Goal: Transaction & Acquisition: Purchase product/service

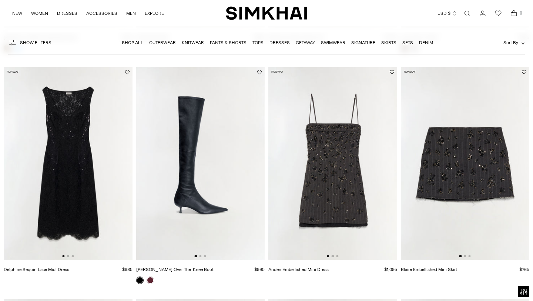
scroll to position [263, 0]
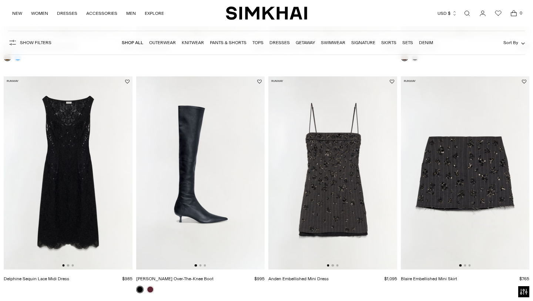
click at [365, 168] on img at bounding box center [332, 172] width 129 height 193
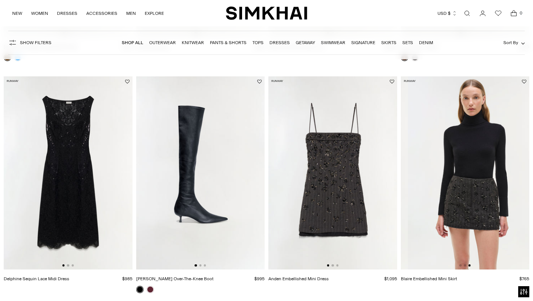
scroll to position [0, 257]
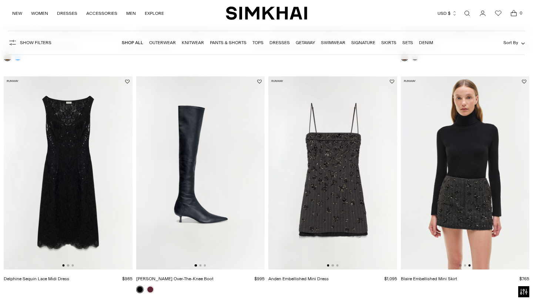
click at [480, 209] on img at bounding box center [465, 172] width 129 height 193
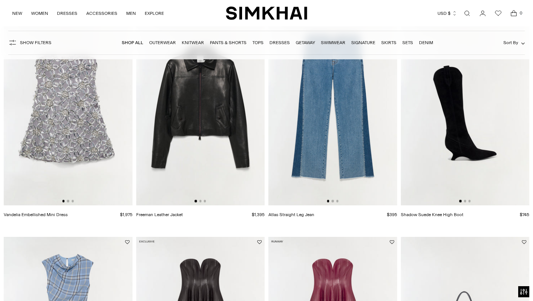
scroll to position [559, 0]
click at [66, 183] on img at bounding box center [68, 107] width 129 height 193
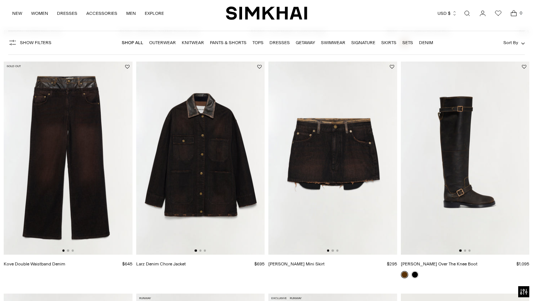
scroll to position [1196, 0]
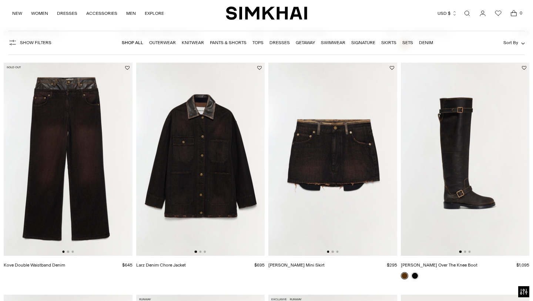
click at [185, 144] on img at bounding box center [200, 159] width 129 height 193
click at [31, 173] on img at bounding box center [68, 159] width 129 height 193
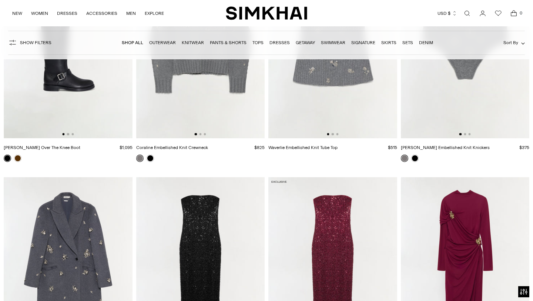
scroll to position [2889, 0]
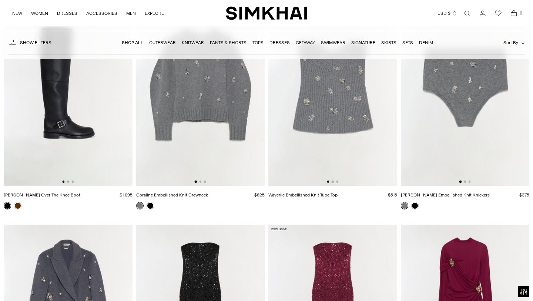
click at [335, 131] on img at bounding box center [332, 89] width 129 height 193
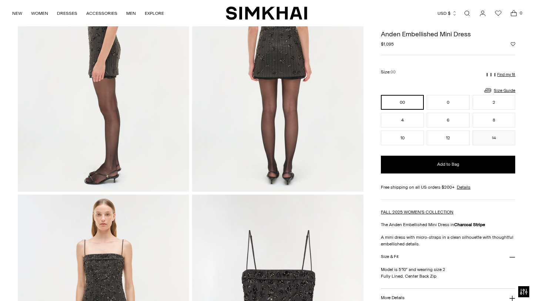
scroll to position [365, 0]
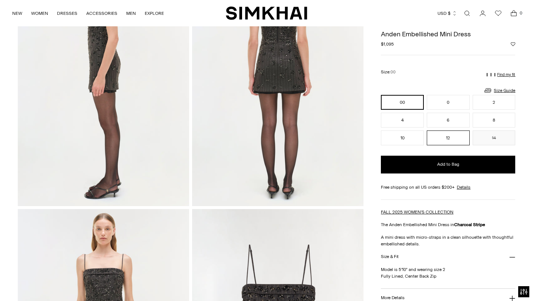
click at [457, 134] on button "12" at bounding box center [448, 137] width 43 height 15
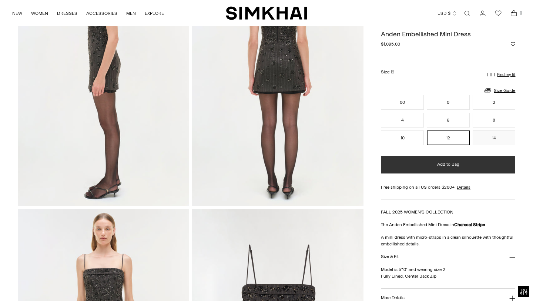
click at [451, 161] on span "Add to Bag" at bounding box center [448, 164] width 22 height 6
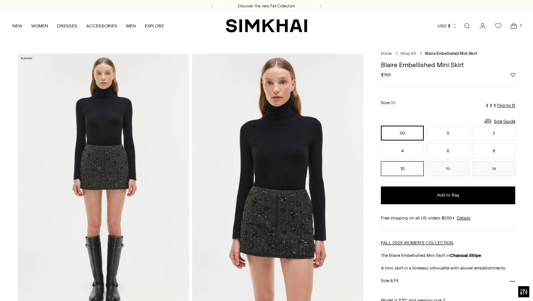
click at [414, 173] on button "10" at bounding box center [402, 168] width 43 height 15
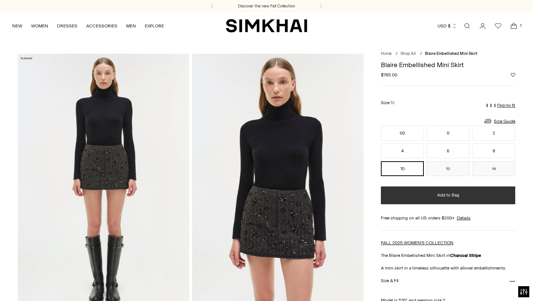
click at [427, 198] on button "Add to Bag" at bounding box center [448, 195] width 134 height 18
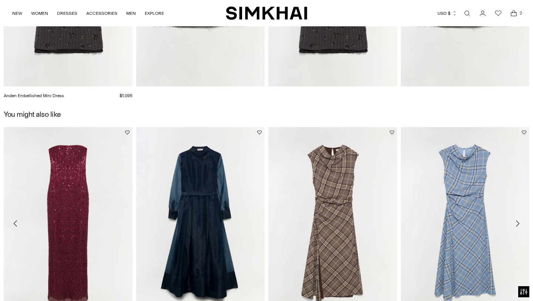
scroll to position [1017, 0]
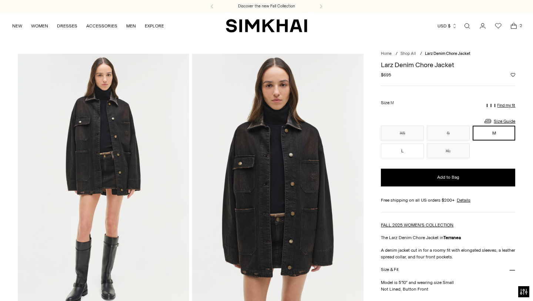
click at [425, 150] on div "XS S M L XL ** * * * **" at bounding box center [448, 142] width 134 height 33
click at [402, 153] on button "L" at bounding box center [402, 150] width 43 height 15
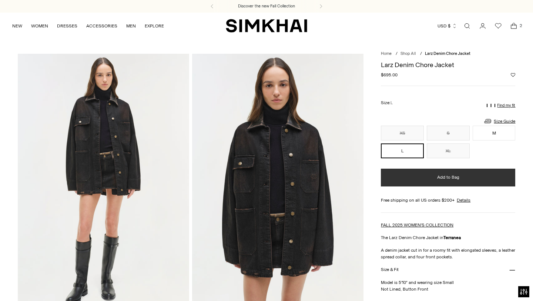
click at [407, 174] on button "Add to Bag" at bounding box center [448, 177] width 134 height 18
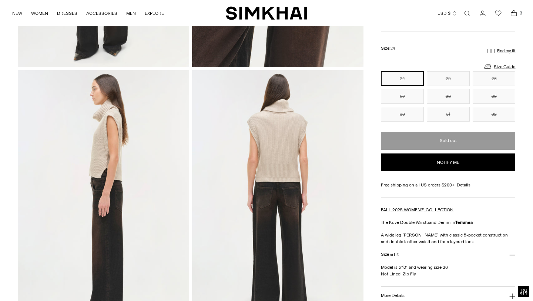
scroll to position [166, 0]
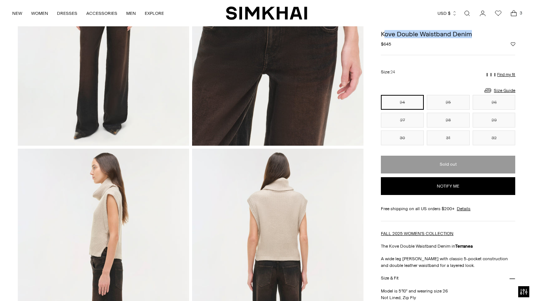
drag, startPoint x: 482, startPoint y: 36, endPoint x: 382, endPoint y: 32, distance: 100.0
click at [382, 32] on h1 "Kove Double Waistband Denim" at bounding box center [448, 34] width 134 height 7
copy h1 "Kove Double Waistband Denim"
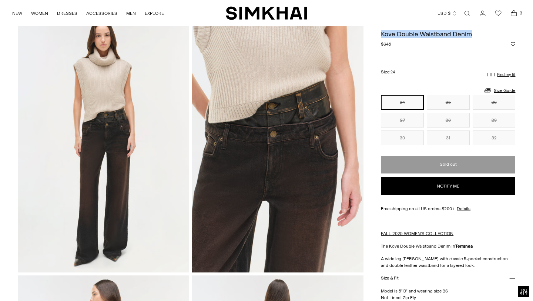
scroll to position [0, 0]
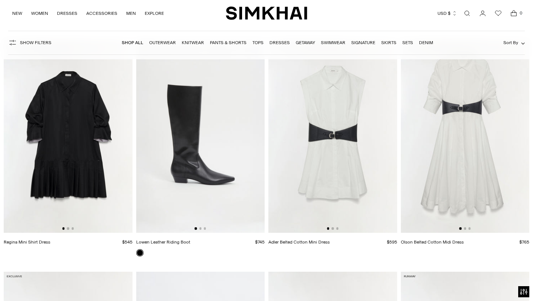
scroll to position [5194, 0]
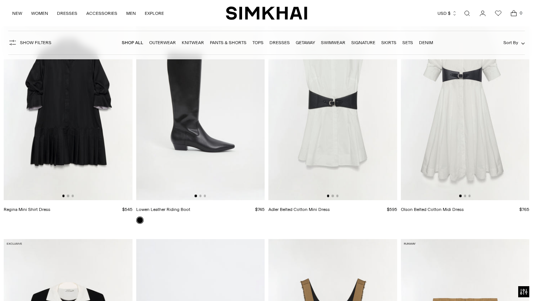
click at [338, 136] on img at bounding box center [332, 103] width 129 height 193
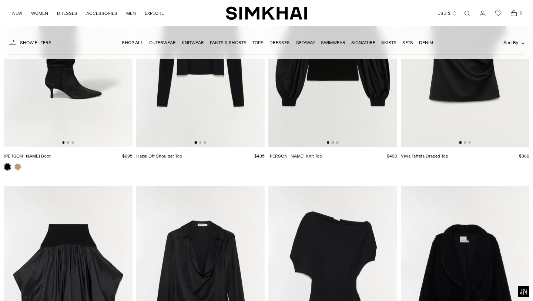
scroll to position [8958, 0]
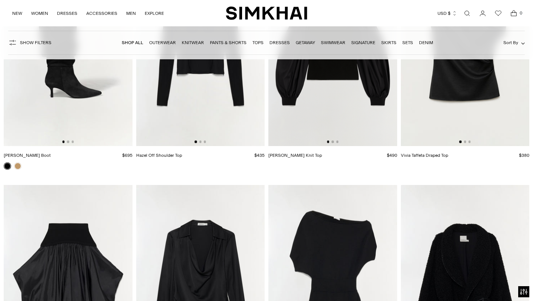
click at [461, 141] on button "Go to slide 1" at bounding box center [460, 141] width 2 height 2
click at [463, 141] on div at bounding box center [464, 141] width 11 height 2
click at [464, 142] on button "Go to slide 2" at bounding box center [465, 141] width 2 height 2
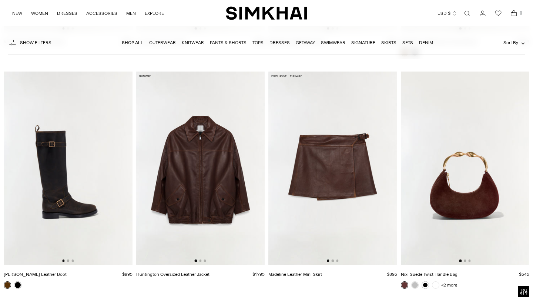
scroll to position [1431, 0]
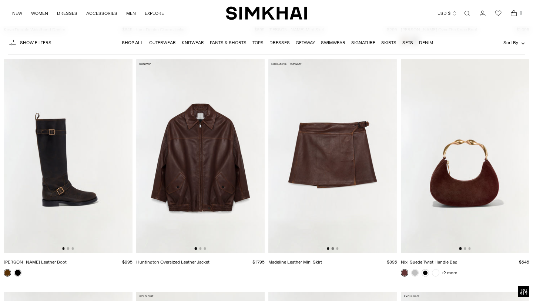
click at [332, 248] on button "Go to slide 2" at bounding box center [333, 248] width 2 height 2
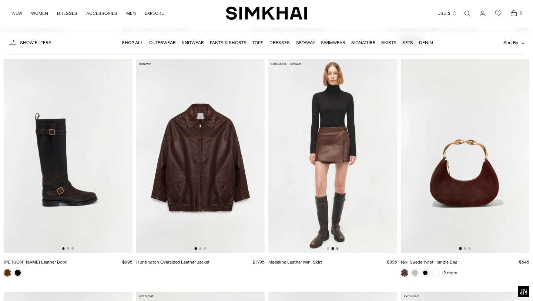
click at [338, 248] on button "Go to slide 3" at bounding box center [337, 248] width 2 height 2
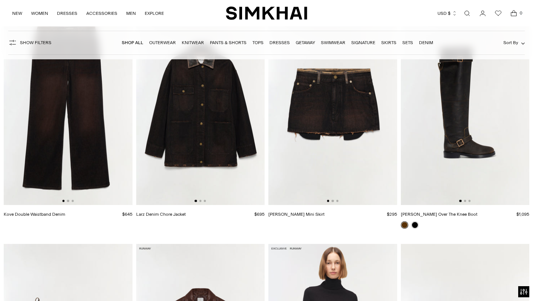
scroll to position [1212, 0]
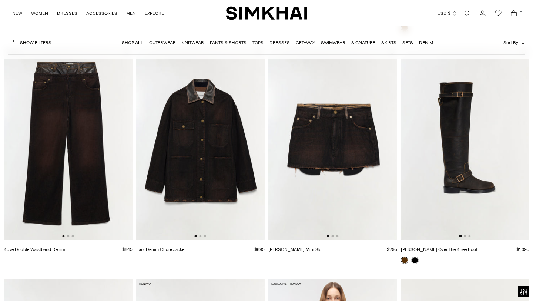
click at [204, 228] on img at bounding box center [200, 143] width 129 height 193
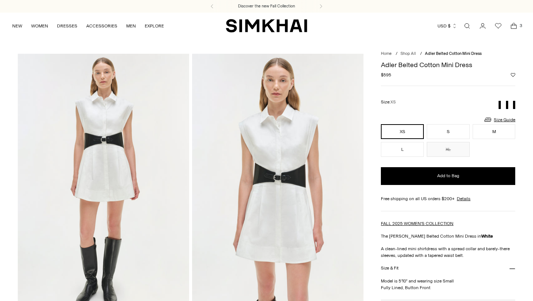
scroll to position [1, 0]
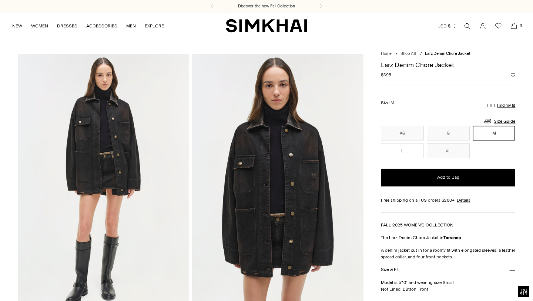
click at [518, 26] on span "3" at bounding box center [521, 25] width 7 height 7
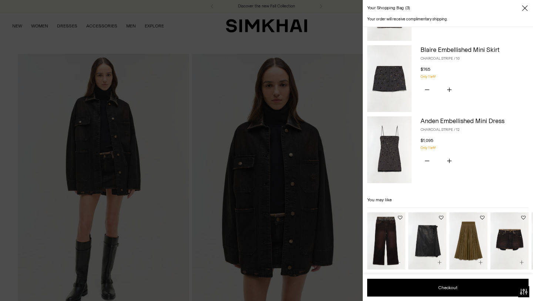
scroll to position [61, 0]
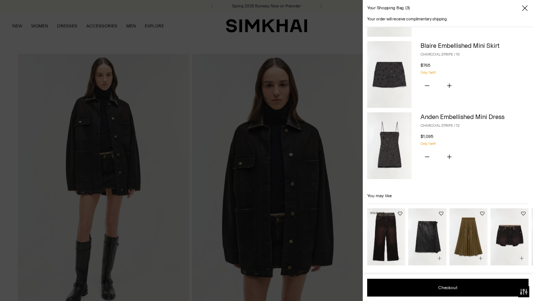
click at [0, 0] on img "Kove Double Waistband Denim" at bounding box center [0, 0] width 0 height 0
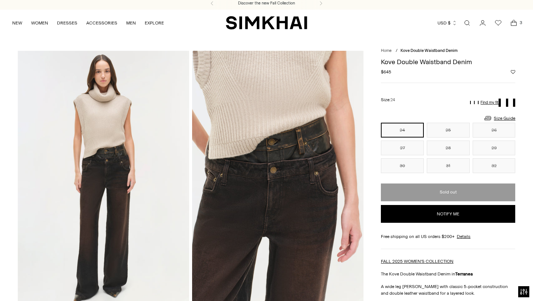
scroll to position [4, 0]
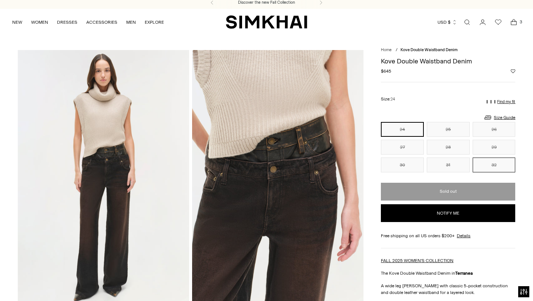
click at [484, 161] on button "32" at bounding box center [494, 164] width 43 height 15
drag, startPoint x: 448, startPoint y: 128, endPoint x: 458, endPoint y: 128, distance: 9.7
click at [448, 128] on button "25" at bounding box center [448, 129] width 43 height 15
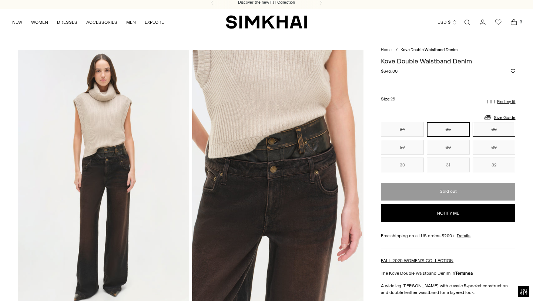
click at [499, 131] on button "26" at bounding box center [494, 129] width 43 height 15
click at [432, 142] on button "28" at bounding box center [448, 147] width 43 height 15
click at [509, 147] on button "29" at bounding box center [494, 147] width 43 height 15
click at [497, 161] on button "32" at bounding box center [494, 164] width 43 height 15
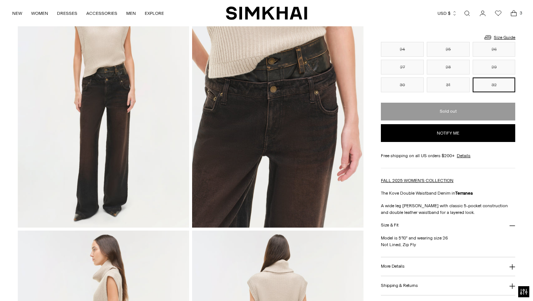
scroll to position [84, 0]
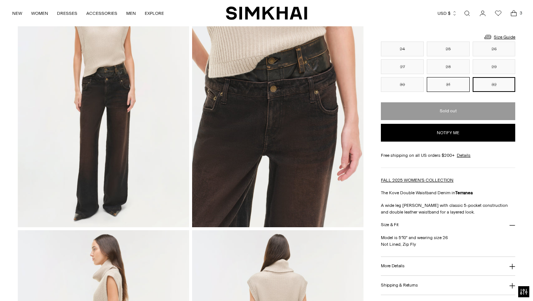
click at [450, 90] on button "31" at bounding box center [448, 84] width 43 height 15
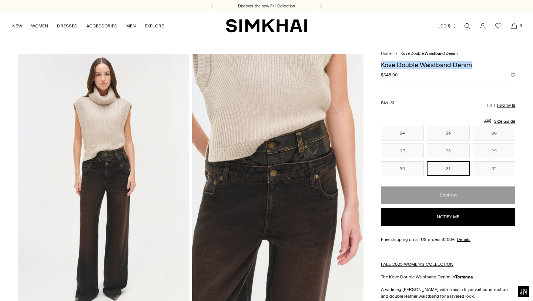
drag, startPoint x: 477, startPoint y: 67, endPoint x: 379, endPoint y: 65, distance: 97.8
click at [478, 64] on h1 "Kove Double Waistband Denim" at bounding box center [448, 64] width 134 height 7
drag, startPoint x: 478, startPoint y: 64, endPoint x: 378, endPoint y: 65, distance: 100.3
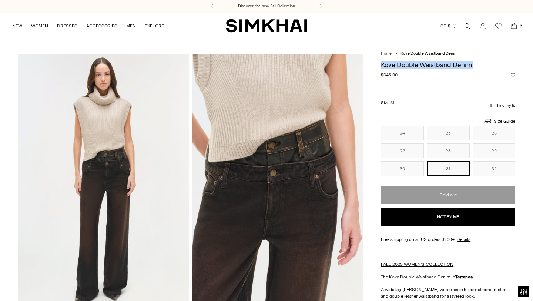
copy h1 "Kove Double Waistband Denim"
click at [511, 29] on icon "Open cart modal" at bounding box center [514, 25] width 10 height 7
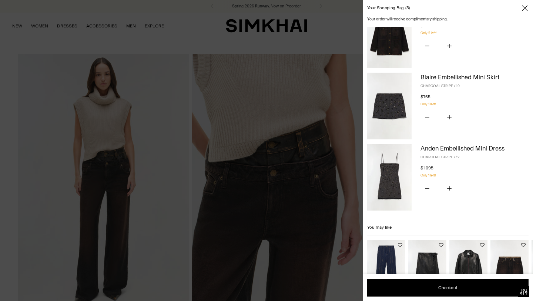
scroll to position [30, 0]
click at [428, 84] on p "CHARCOAL STRIPE / 10" at bounding box center [475, 86] width 108 height 6
click at [405, 159] on img at bounding box center [389, 176] width 44 height 67
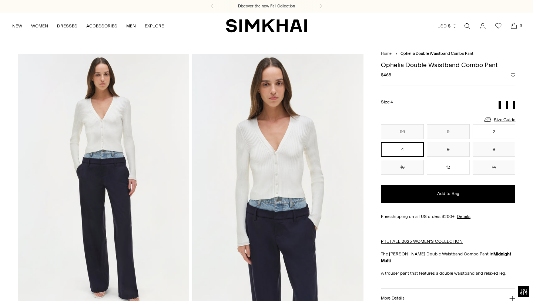
scroll to position [1, 0]
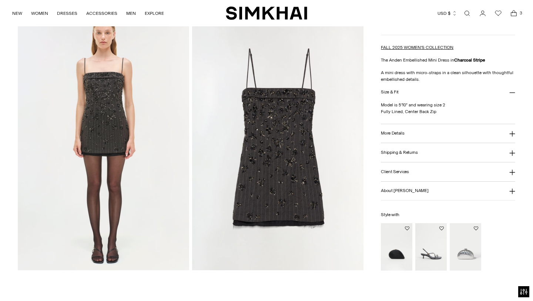
scroll to position [582, 0]
